Goal: Browse casually

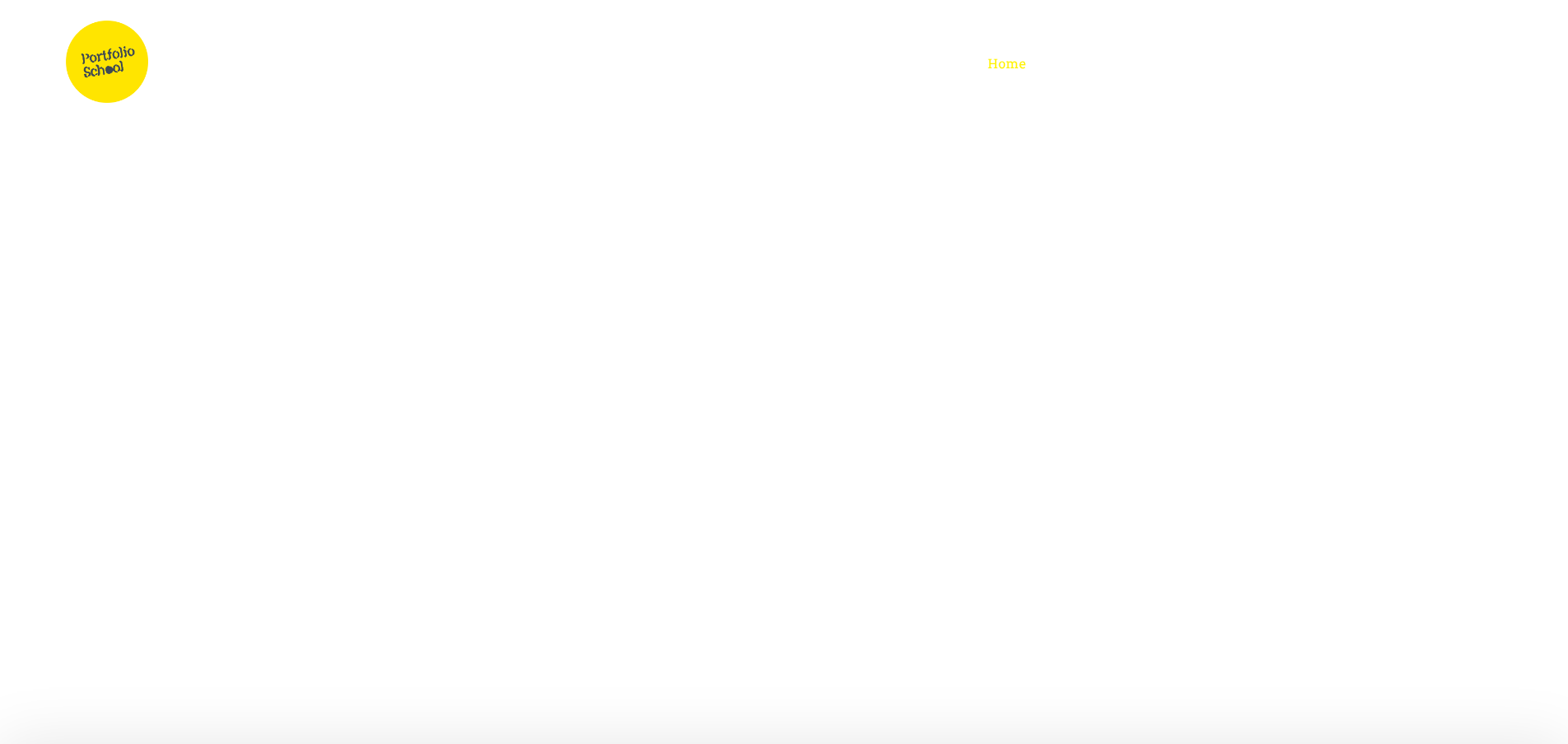
drag, startPoint x: 0, startPoint y: 0, endPoint x: 1324, endPoint y: 13, distance: 1324.1
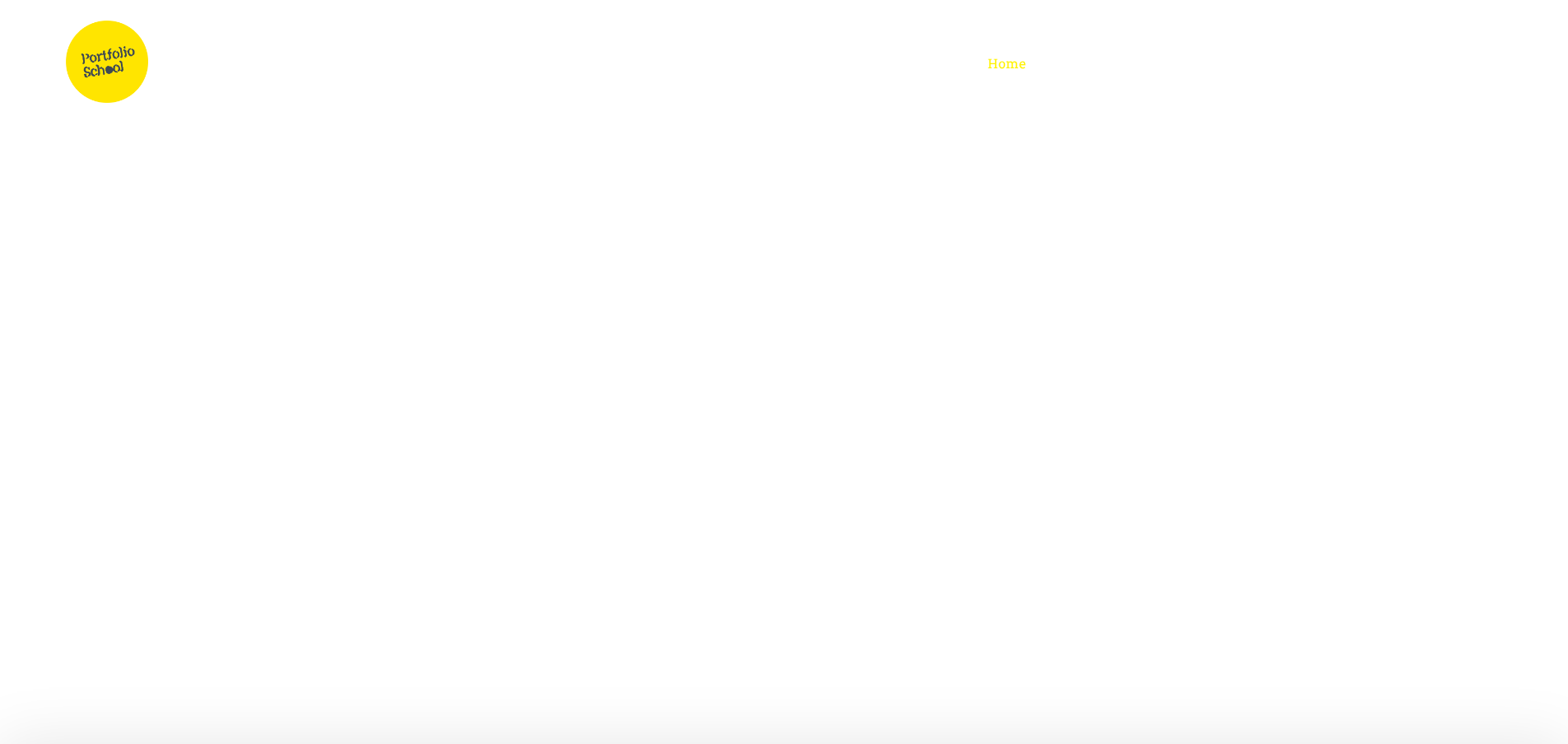
drag, startPoint x: 1476, startPoint y: 206, endPoint x: 1445, endPoint y: 525, distance: 320.5
click at [1445, 525] on img at bounding box center [784, 292] width 1568 height 2073
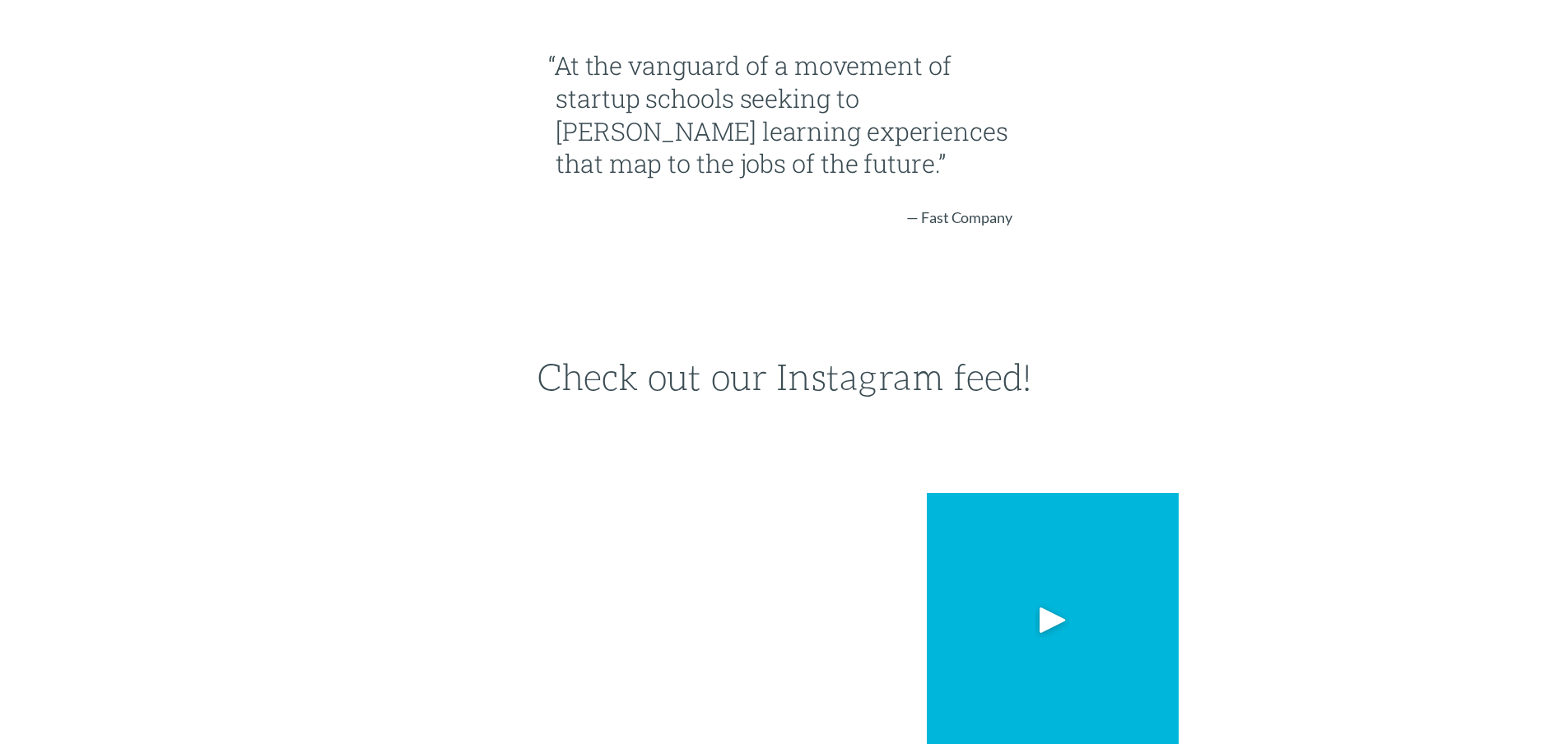
scroll to position [3209, 0]
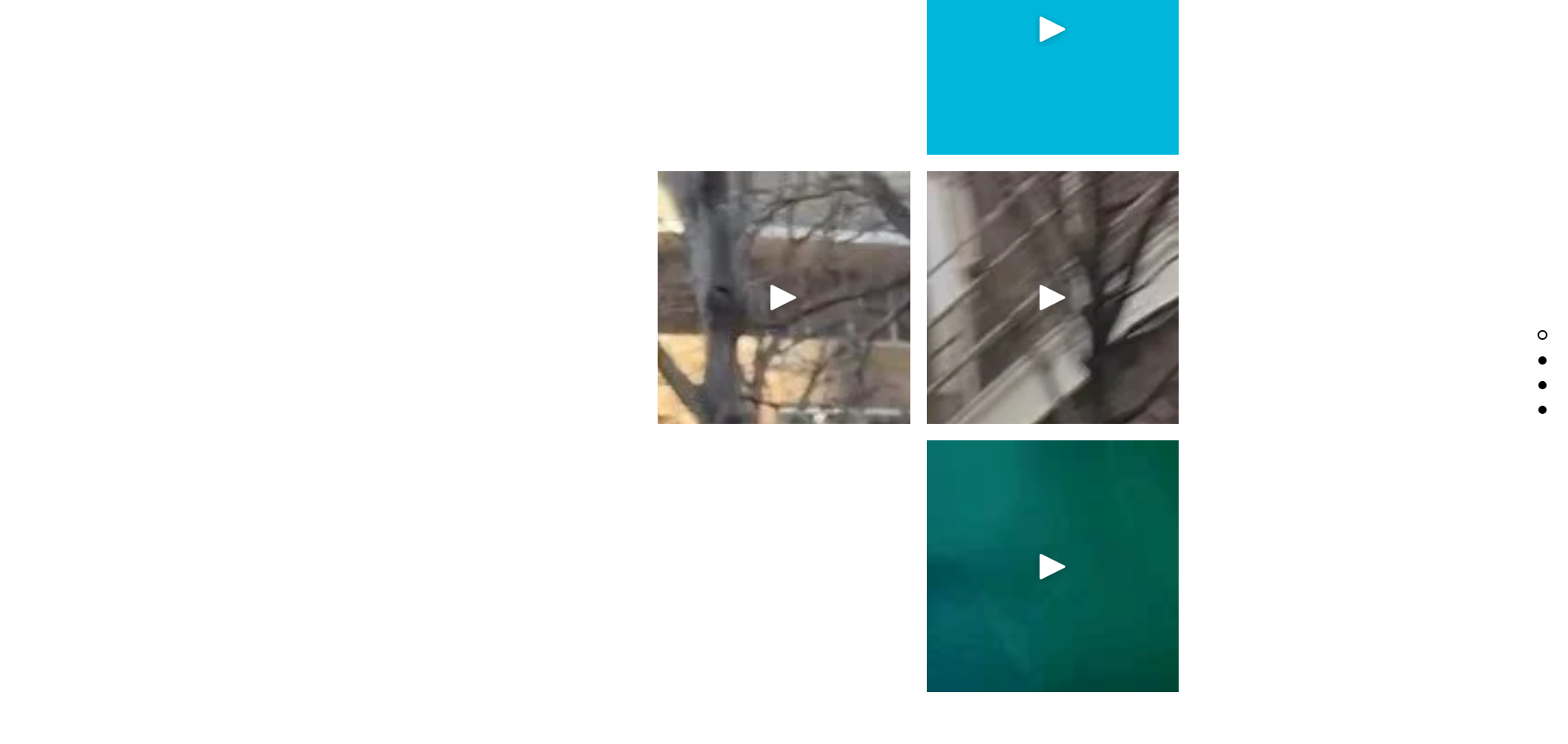
scroll to position [3538, 0]
